Goal: Transaction & Acquisition: Purchase product/service

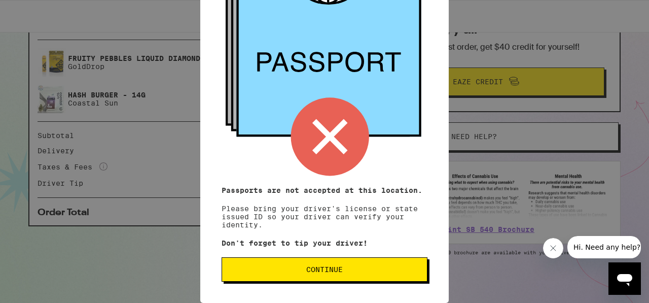
scroll to position [252, 0]
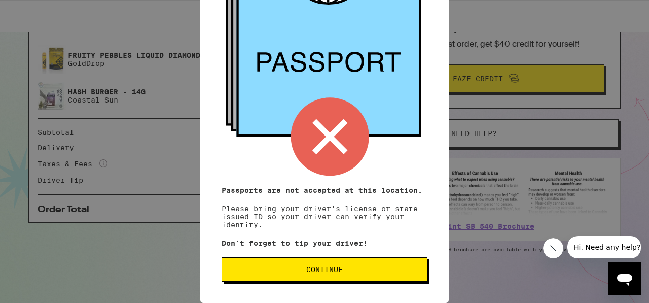
click at [337, 267] on span "Continue" at bounding box center [324, 269] width 36 height 7
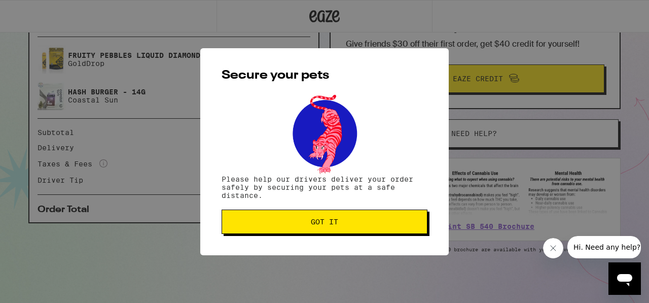
click at [327, 225] on span "Got it" at bounding box center [324, 221] width 27 height 7
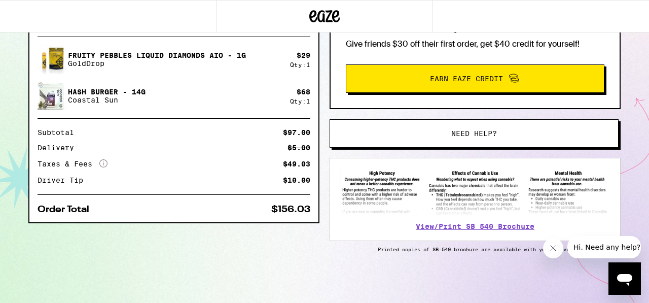
click at [244, 266] on div "Items ( 2 ) Fruity Pebbles Liquid Diamonds AIO - 1g GoldDrop $ 29 Qty: 1 Hash B…" at bounding box center [324, 154] width 592 height 298
click at [290, 257] on div "Items ( 2 ) Fruity Pebbles Liquid Diamonds AIO - 1g GoldDrop $ 29 Qty: 1 Hash B…" at bounding box center [324, 154] width 592 height 298
click at [553, 246] on icon "Close message from company" at bounding box center [553, 248] width 8 height 8
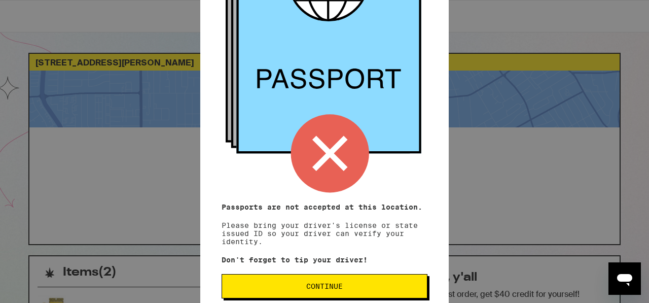
scroll to position [130, 0]
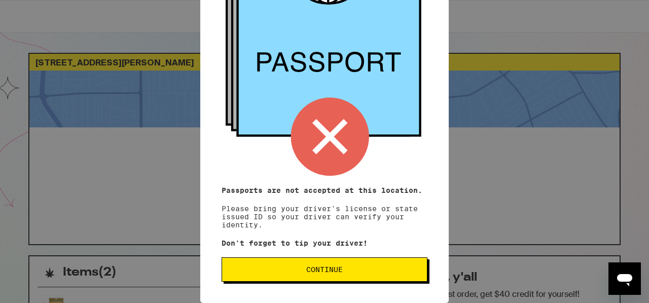
click at [330, 266] on span "Continue" at bounding box center [324, 269] width 36 height 7
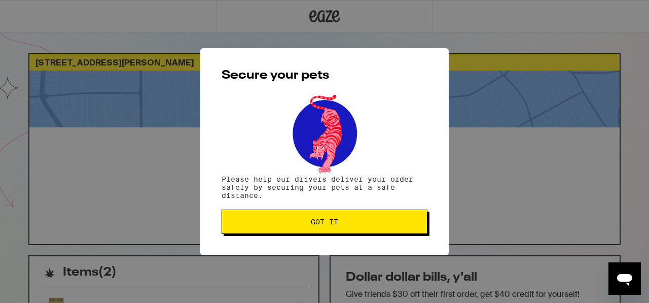
click at [329, 225] on span "Got it" at bounding box center [324, 221] width 27 height 7
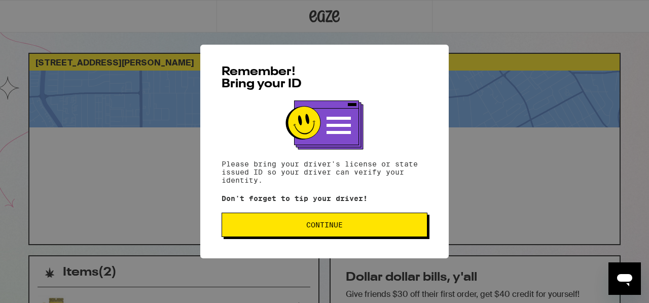
click at [319, 228] on span "Continue" at bounding box center [324, 224] width 36 height 7
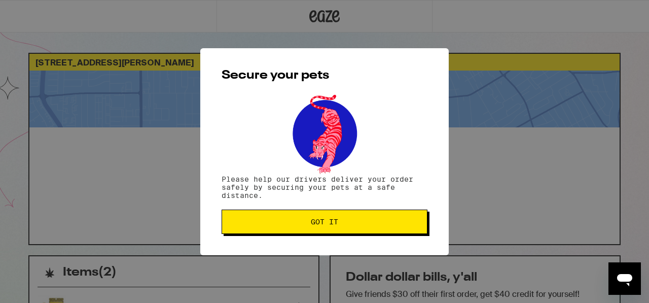
click at [319, 229] on button "Got it" at bounding box center [324, 221] width 206 height 24
